Goal: Information Seeking & Learning: Check status

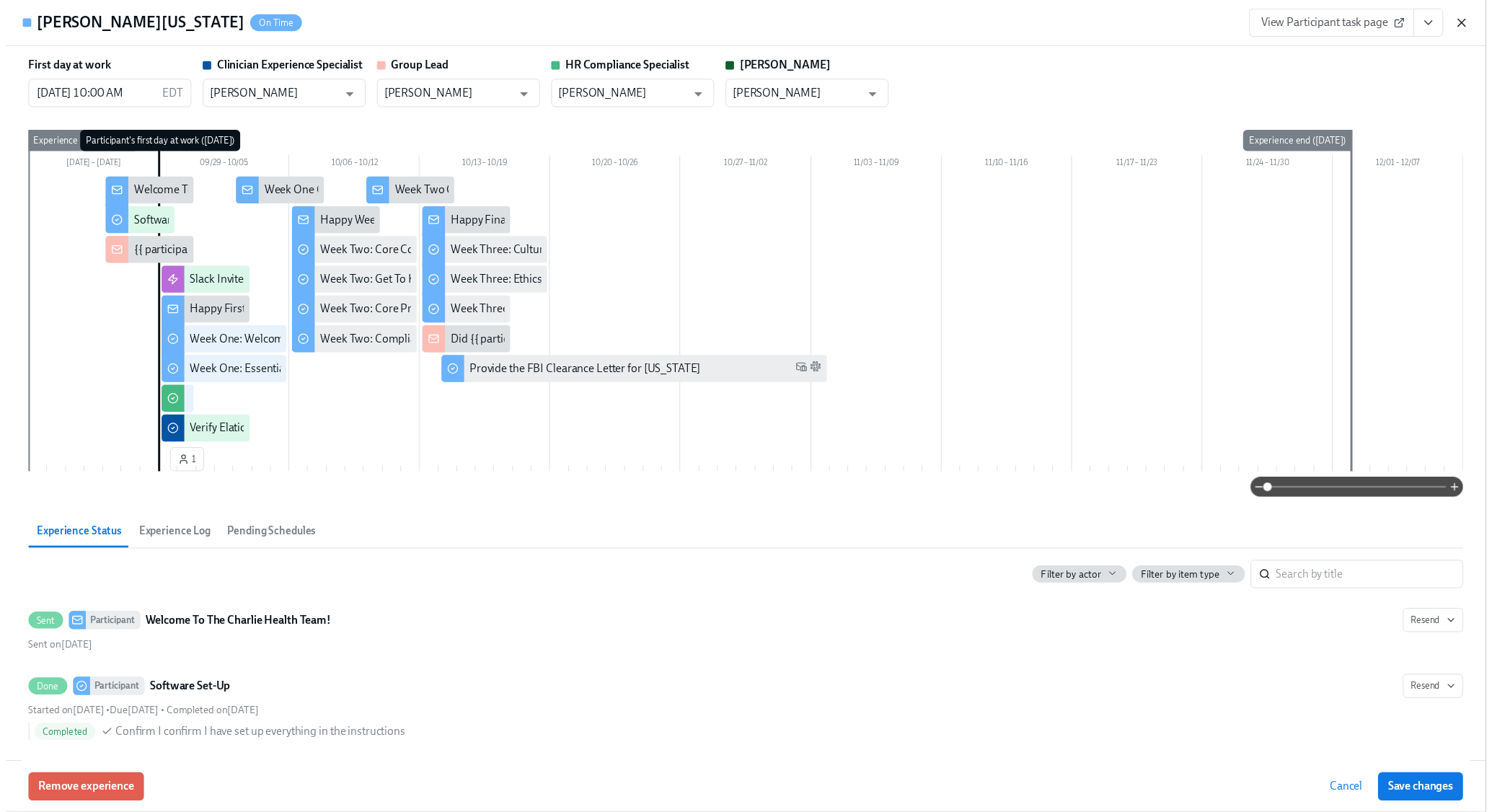
scroll to position [0, 18454]
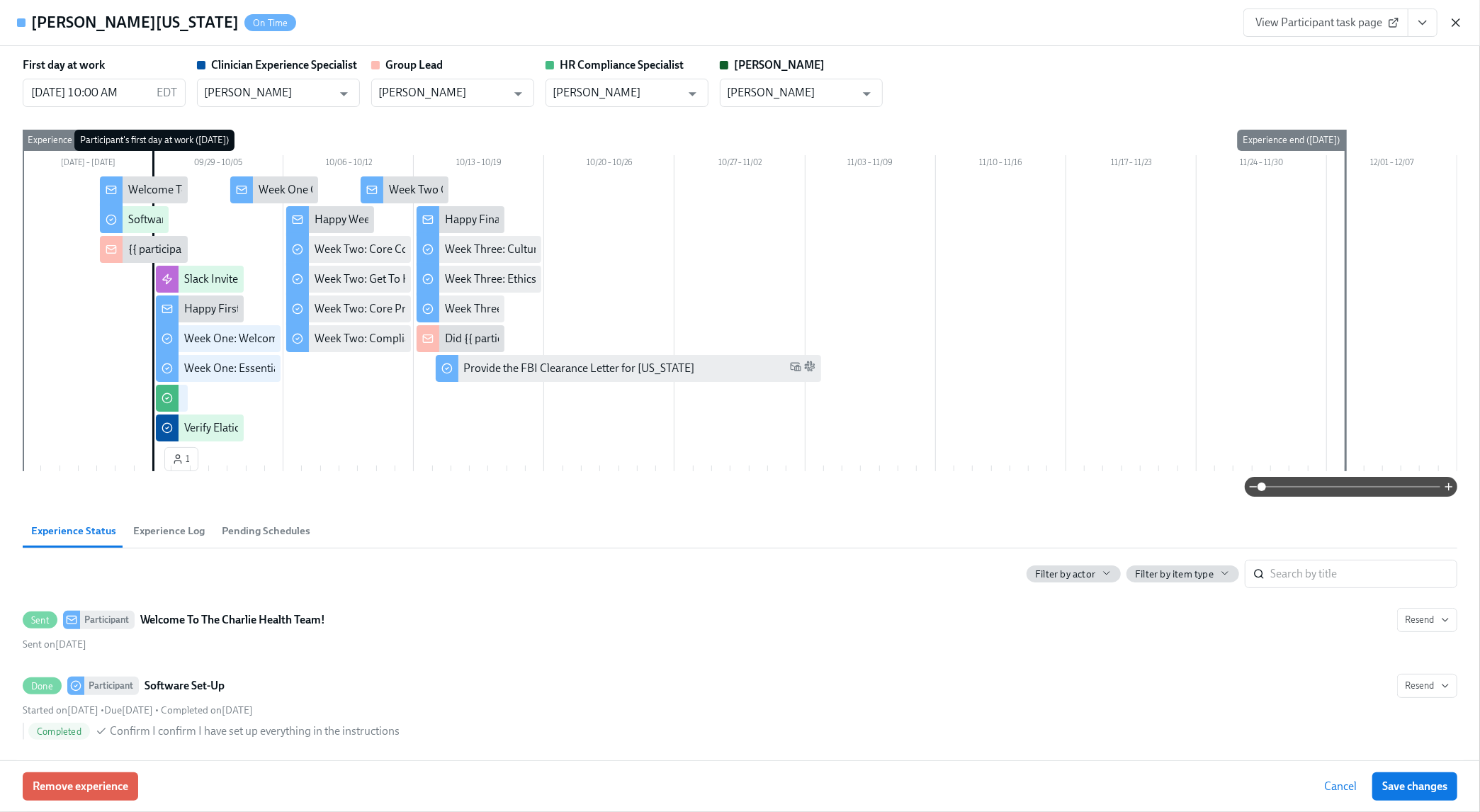
click at [1456, 23] on icon "button" at bounding box center [1455, 22] width 7 height 7
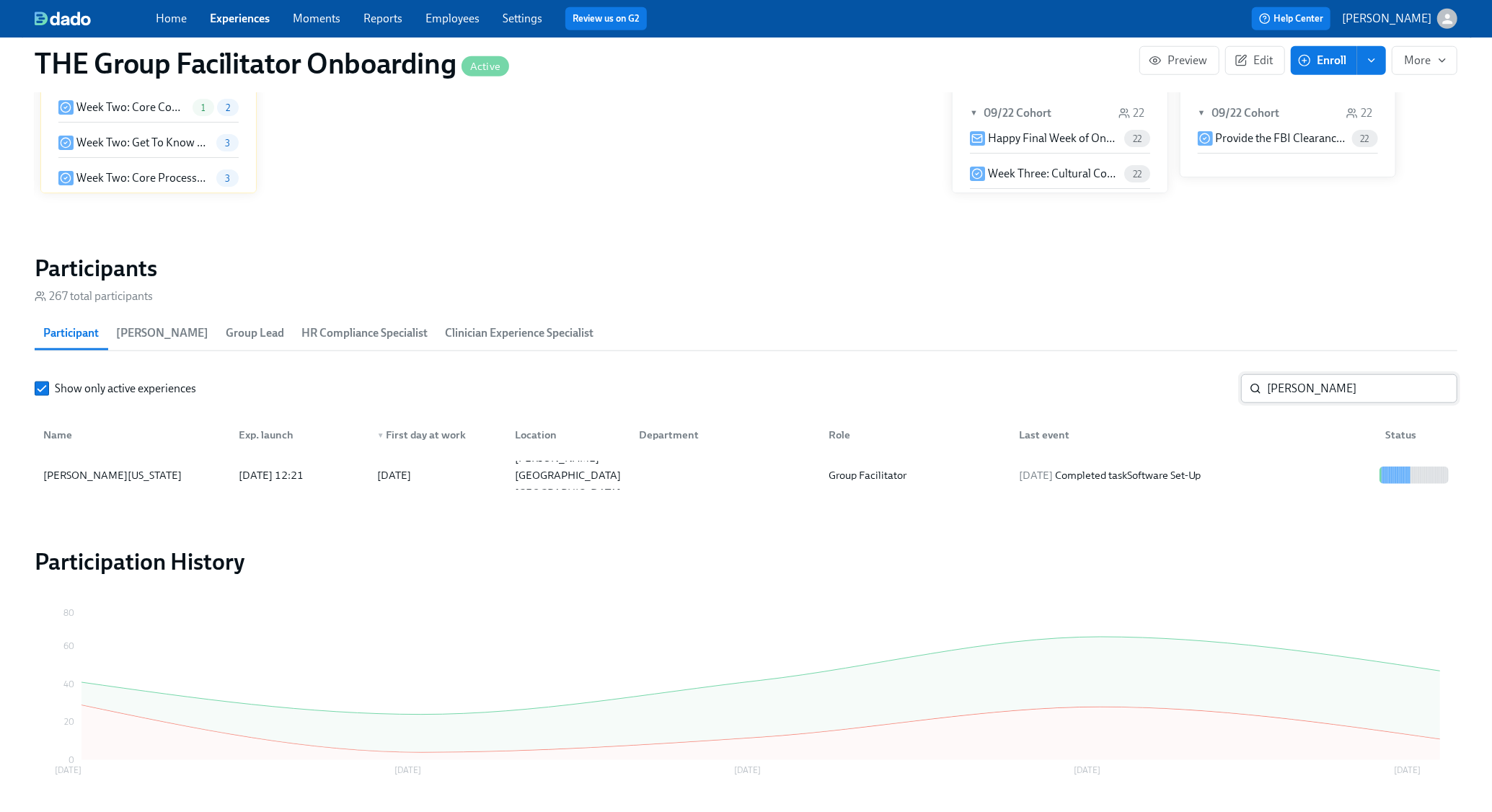
click at [1344, 385] on input "[PERSON_NAME]" at bounding box center [1362, 388] width 191 height 28
click at [1332, 462] on div "[DATE] Completed task Week Three: Final Onboarding Tasks (~1.5 hours to complet…" at bounding box center [1194, 474] width 361 height 34
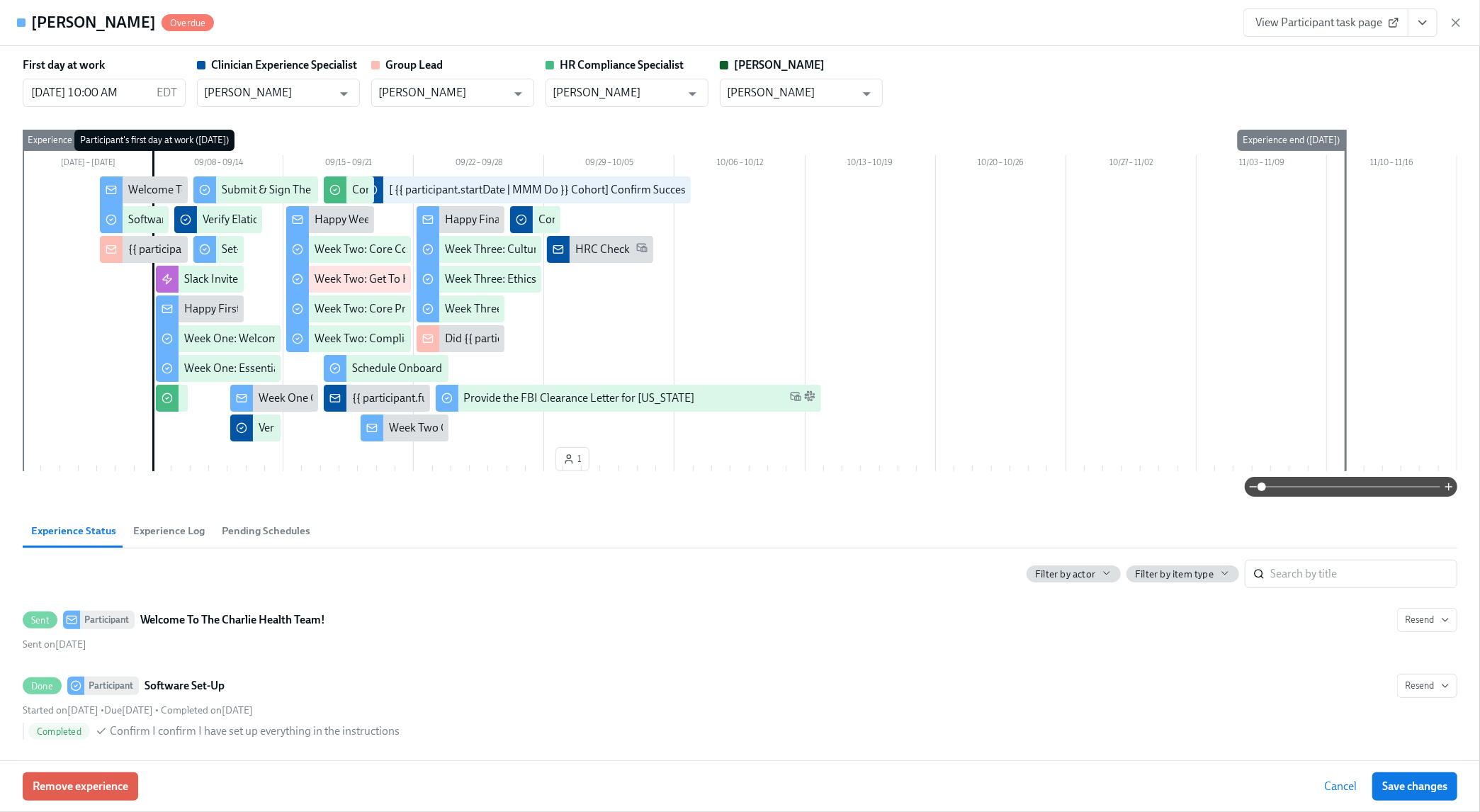
click at [1345, 28] on span "View Participant task page" at bounding box center [1325, 22] width 141 height 14
click at [1451, 17] on icon "button" at bounding box center [1455, 22] width 14 height 14
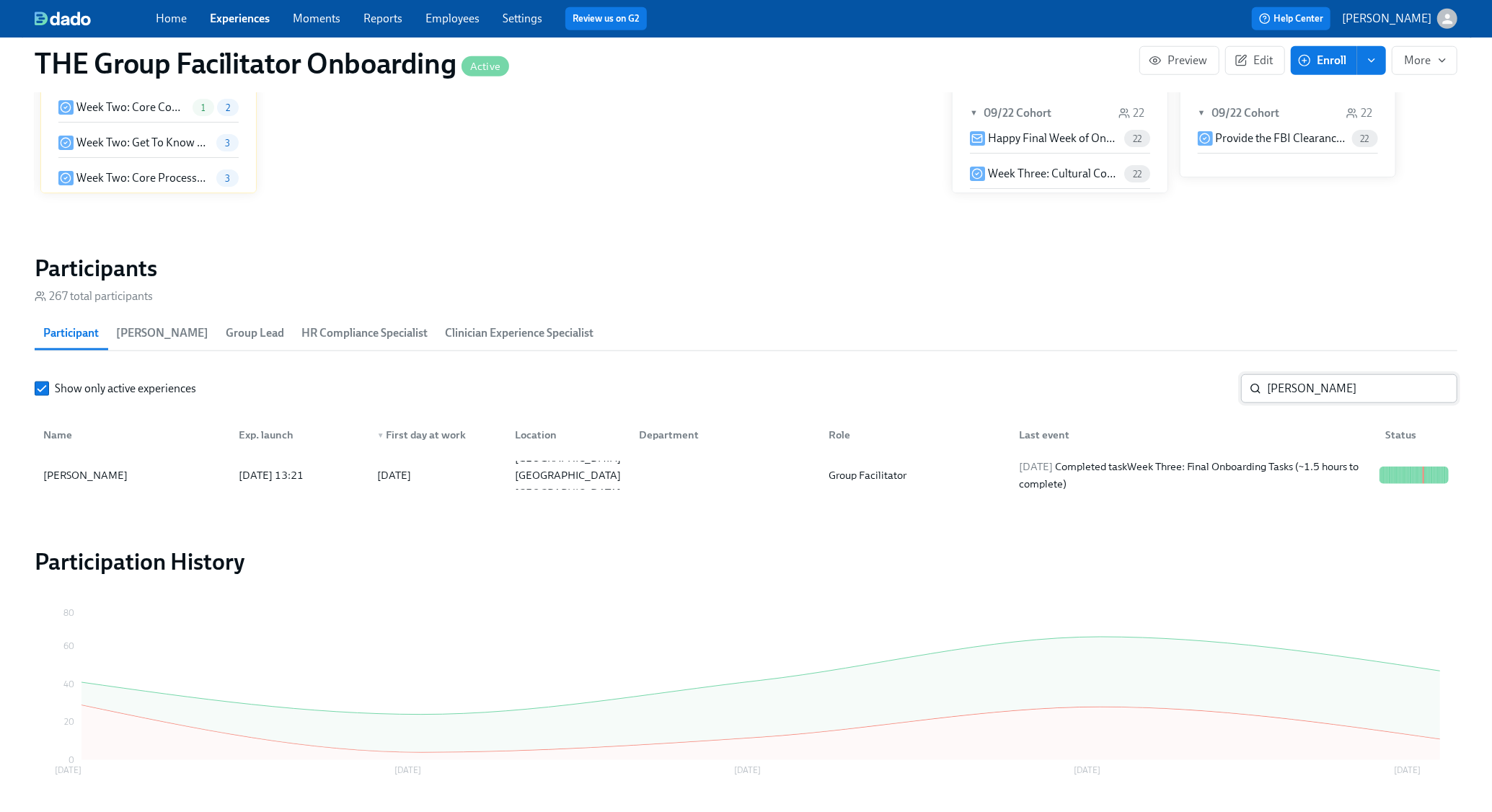
click at [1280, 379] on input "[PERSON_NAME]" at bounding box center [1362, 388] width 191 height 28
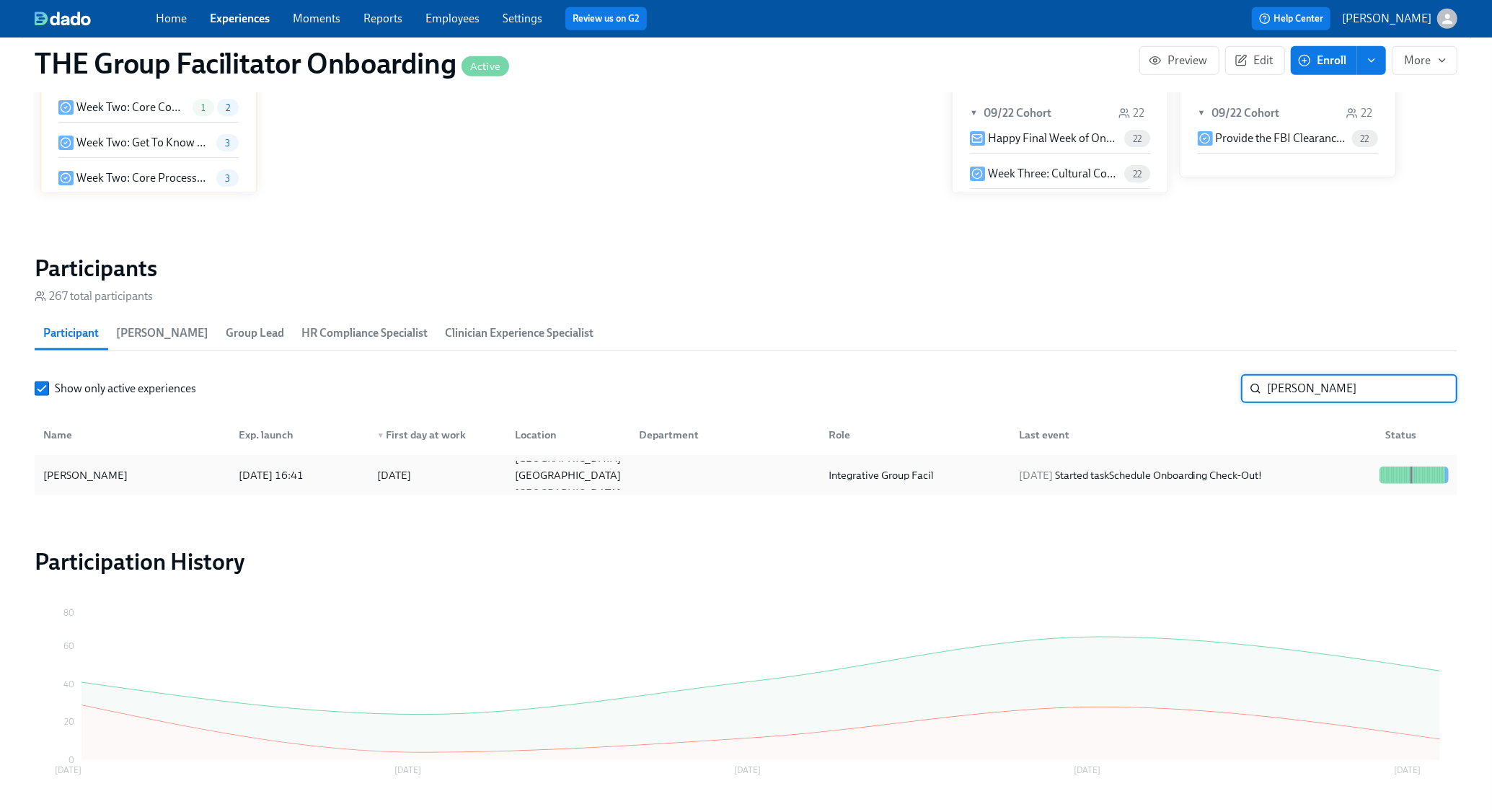
type input "[PERSON_NAME]"
click at [1269, 467] on div "[DATE] Started task Schedule Onboarding Check-Out!" at bounding box center [1141, 475] width 255 height 18
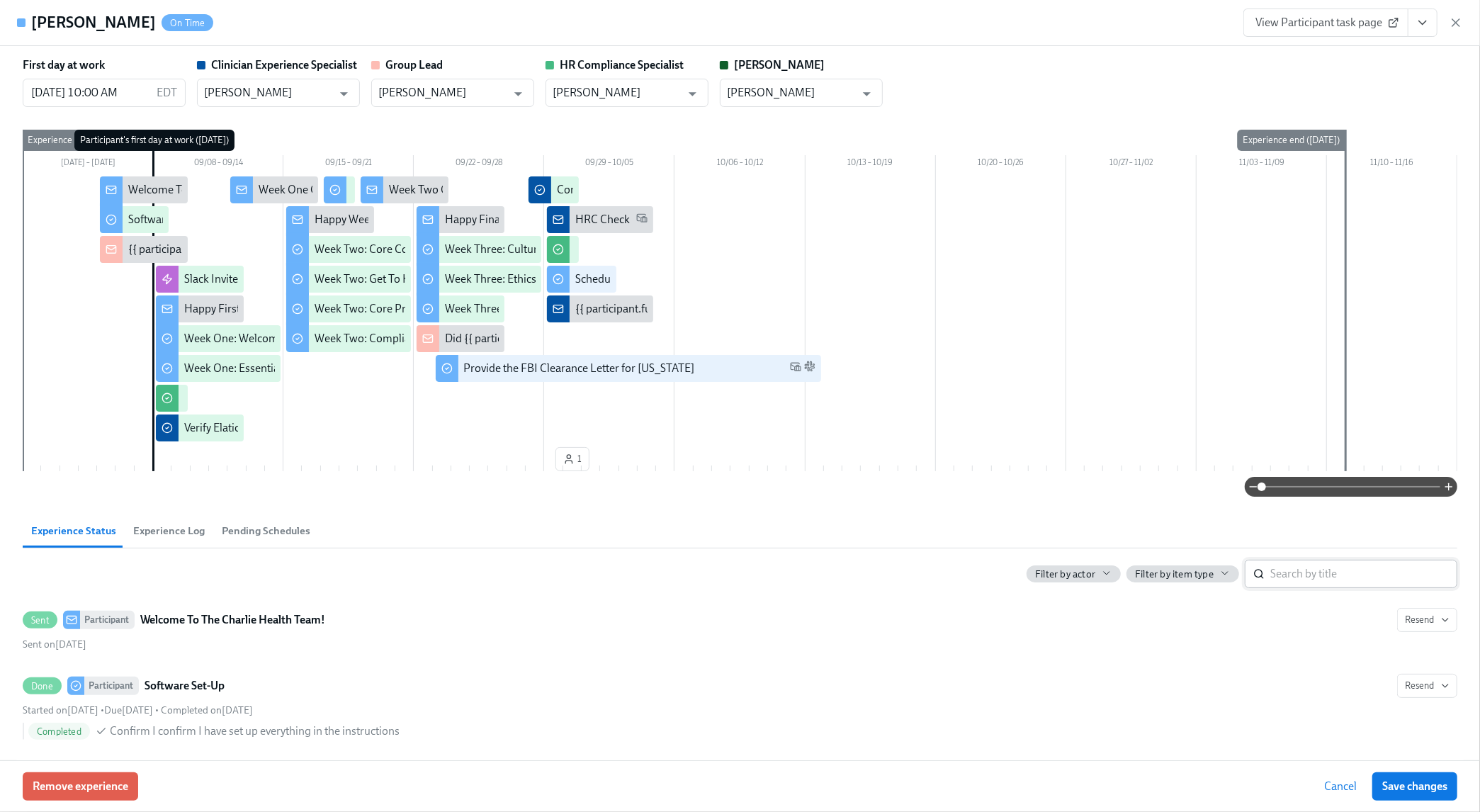
click at [1316, 576] on input "search" at bounding box center [1364, 573] width 187 height 28
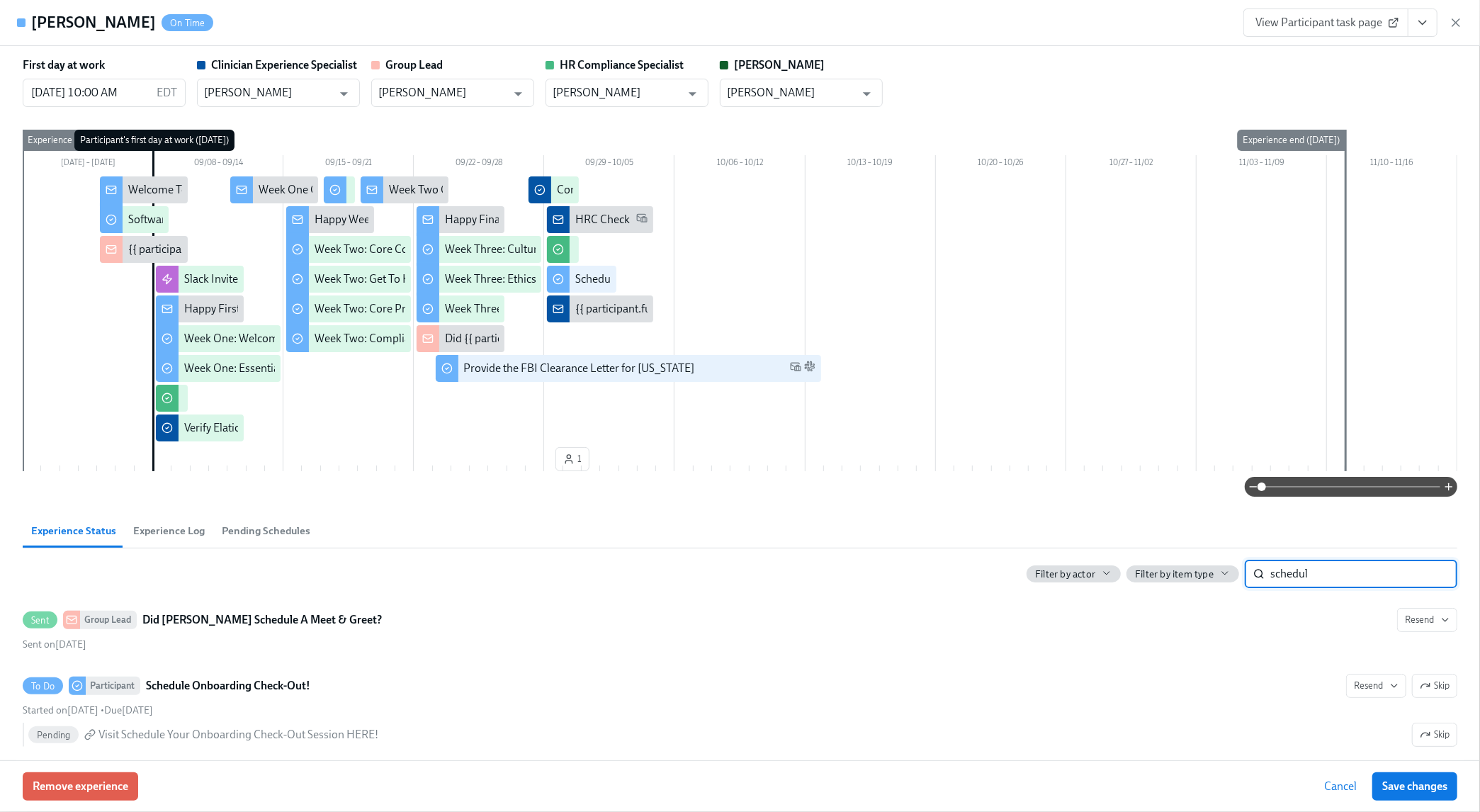
type input "schedule"
click at [1418, 575] on input "schedule" at bounding box center [1364, 573] width 187 height 28
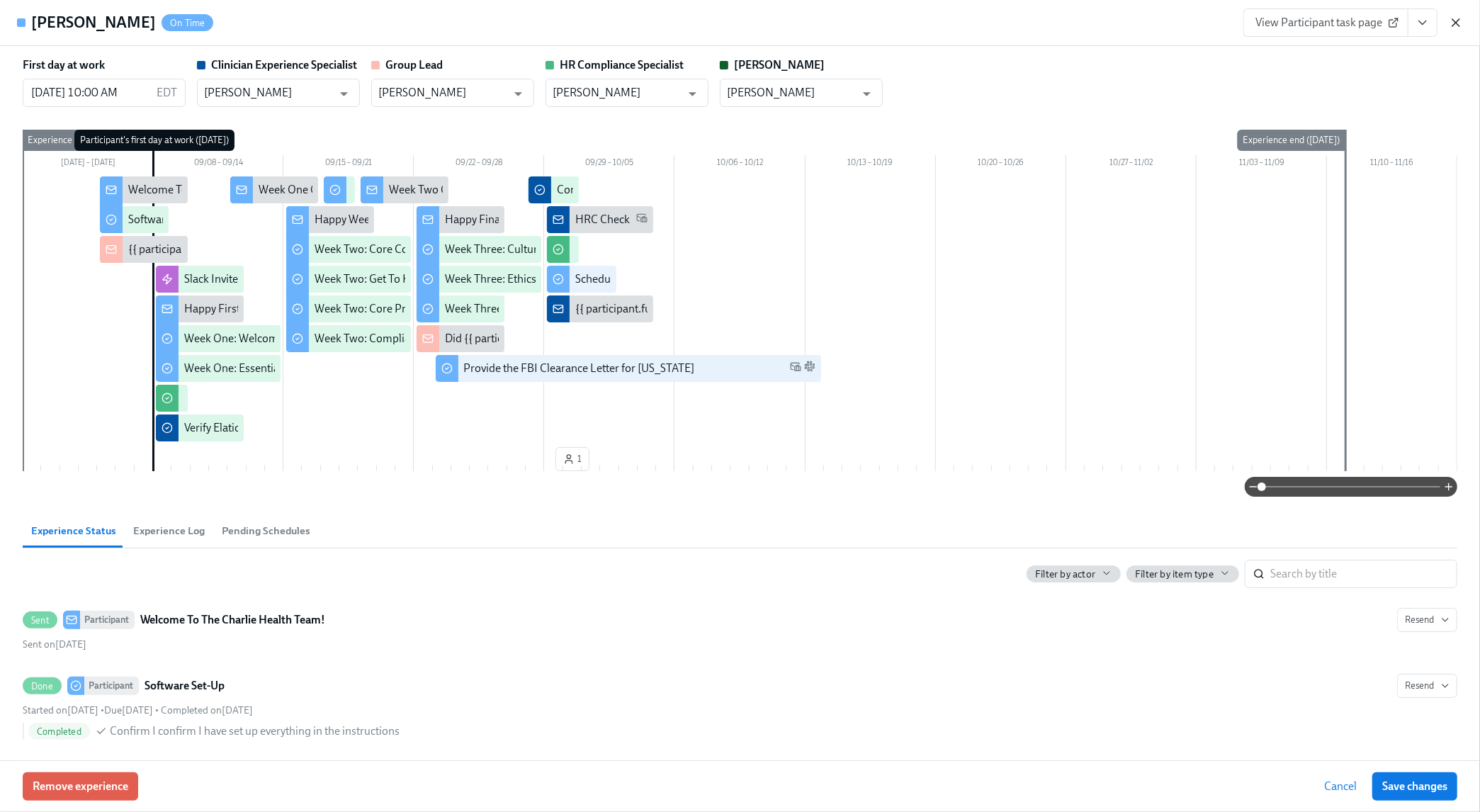
click at [1451, 20] on icon "button" at bounding box center [1455, 22] width 14 height 14
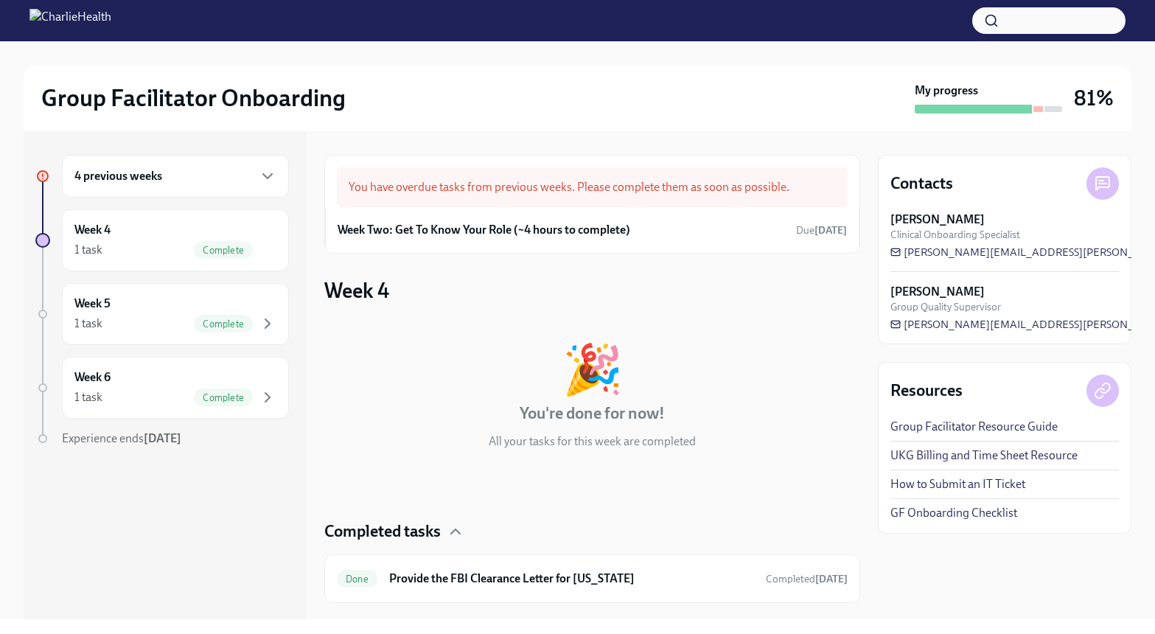
click at [1050, 25] on button "button" at bounding box center [1048, 20] width 153 height 27
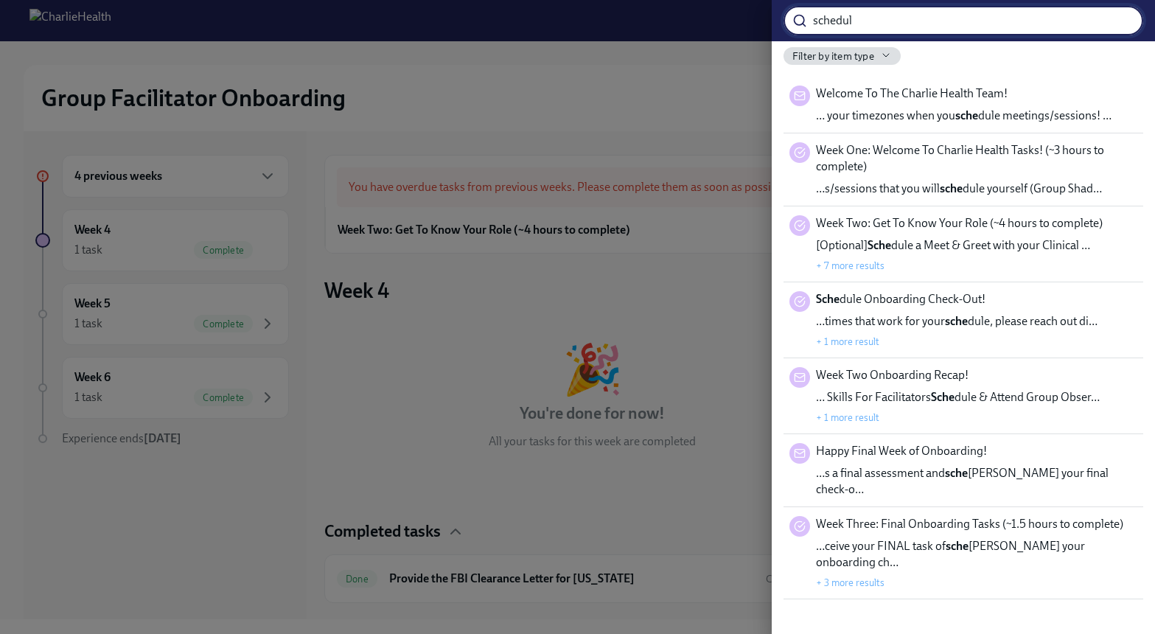
type input "schedule"
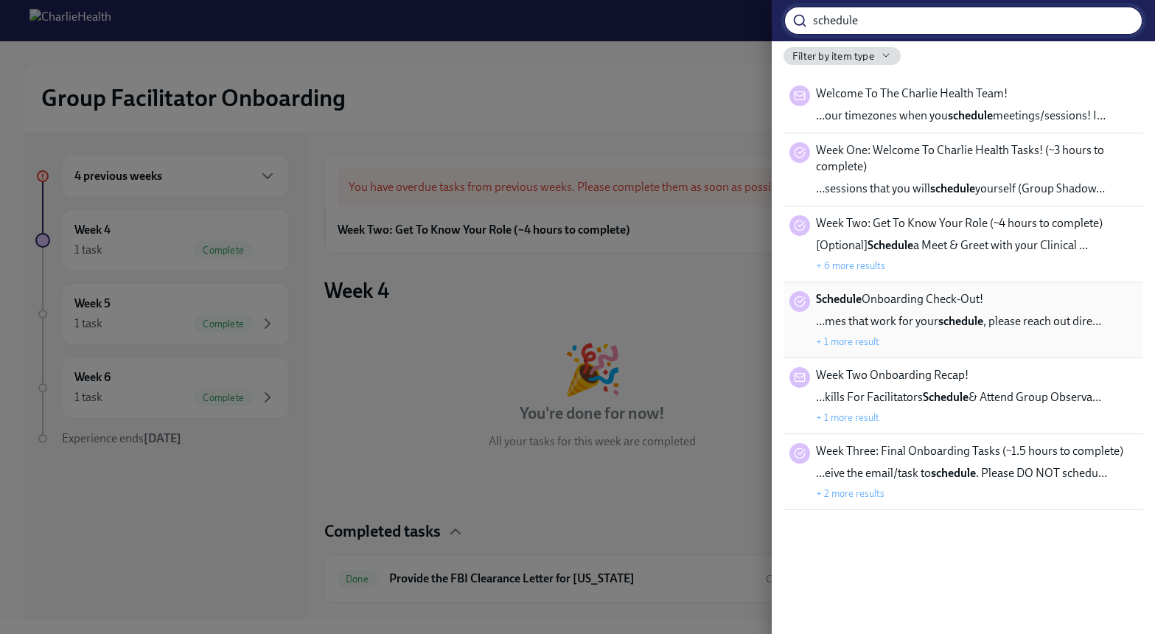
click at [964, 318] on strong "schedule" at bounding box center [960, 321] width 45 height 14
